Goal: Find specific page/section: Find specific page/section

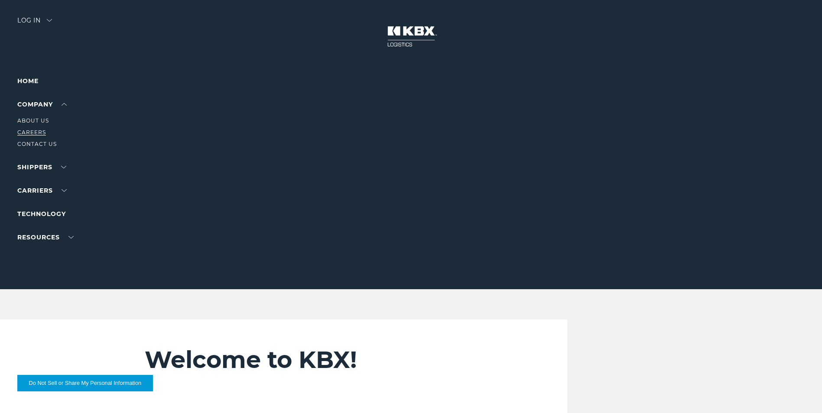
click at [32, 129] on link "Careers" at bounding box center [31, 132] width 29 height 6
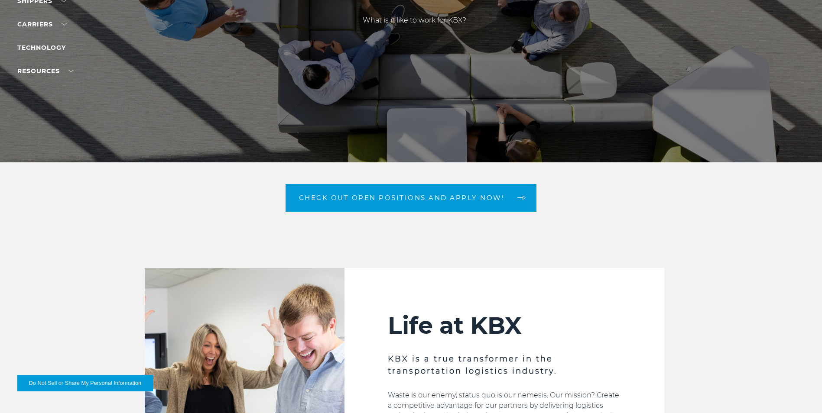
scroll to position [130, 0]
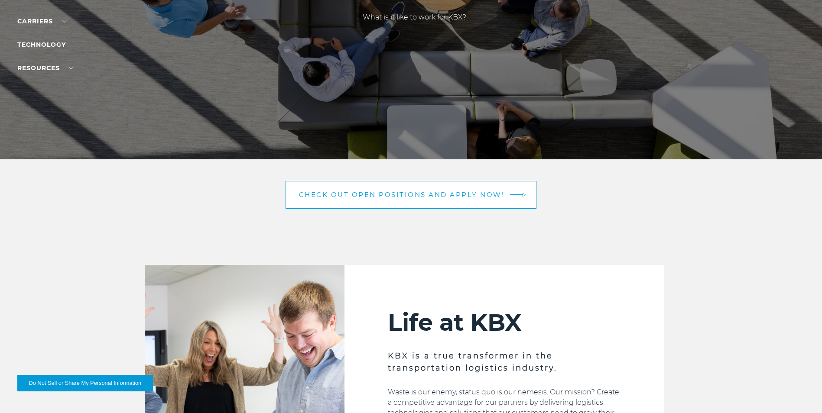
click at [434, 196] on span "Check out open positions and apply now!" at bounding box center [402, 194] width 206 height 6
